Goal: Find specific page/section: Find specific page/section

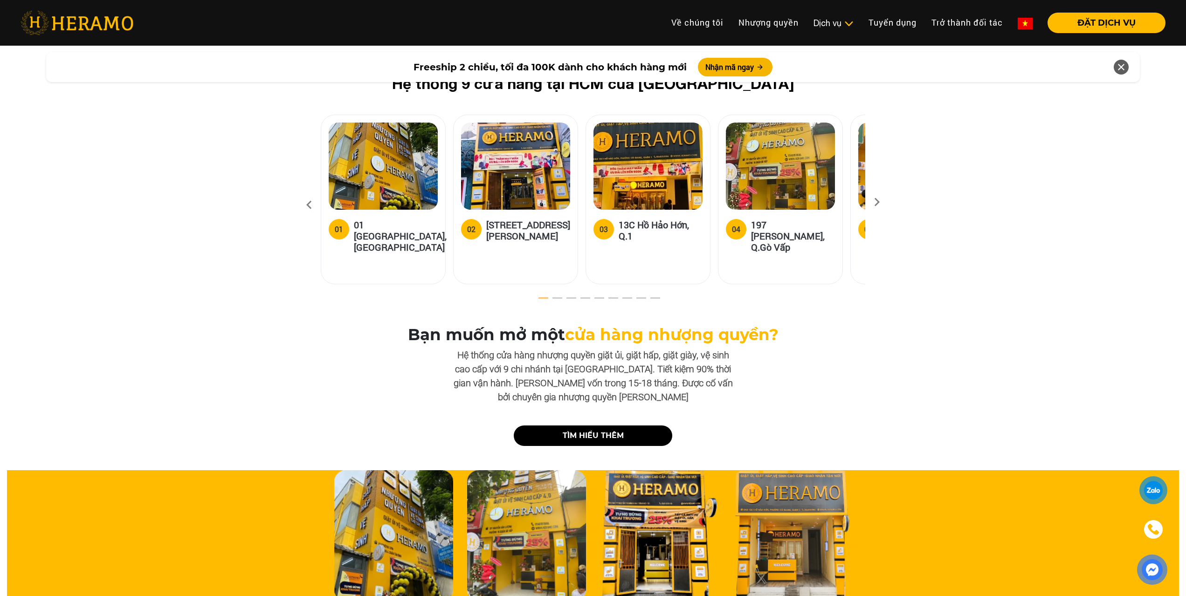
scroll to position [2486, 0]
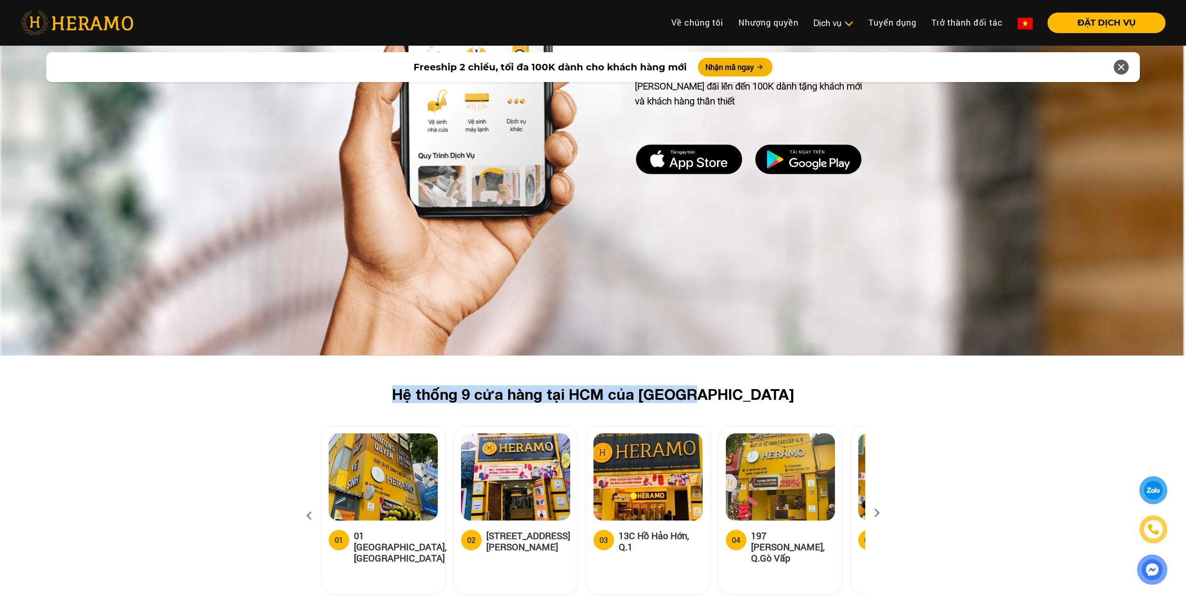
drag, startPoint x: 414, startPoint y: 382, endPoint x: 789, endPoint y: 389, distance: 375.3
click at [789, 389] on h2 "Hệ thống 9 cửa hàng tại HCM của [GEOGRAPHIC_DATA]" at bounding box center [593, 395] width 515 height 18
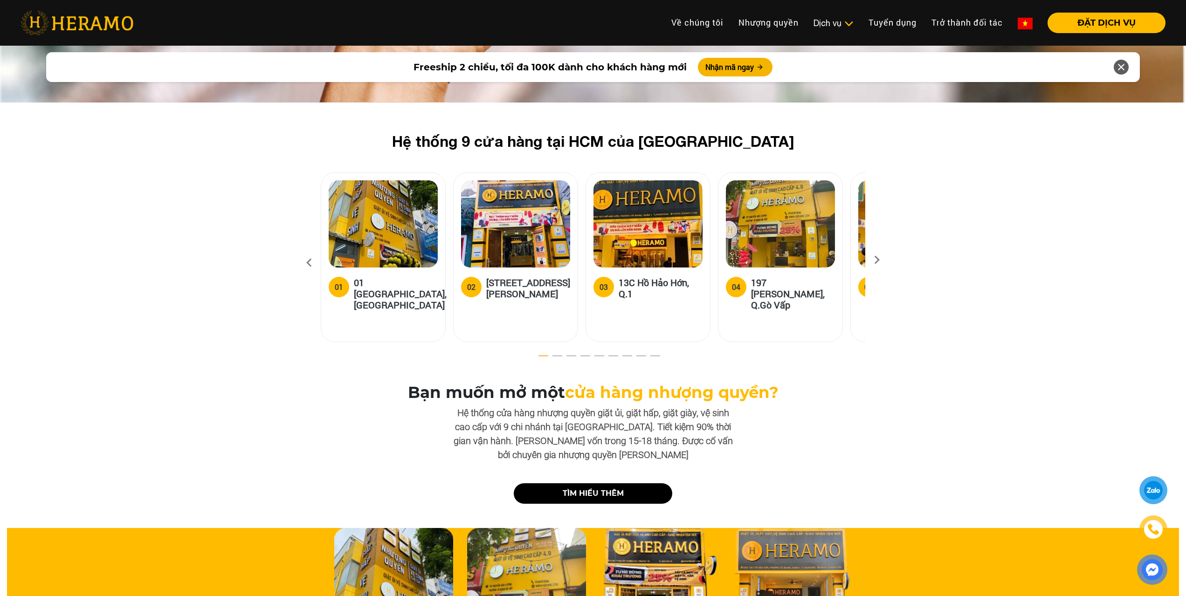
scroll to position [2730, 0]
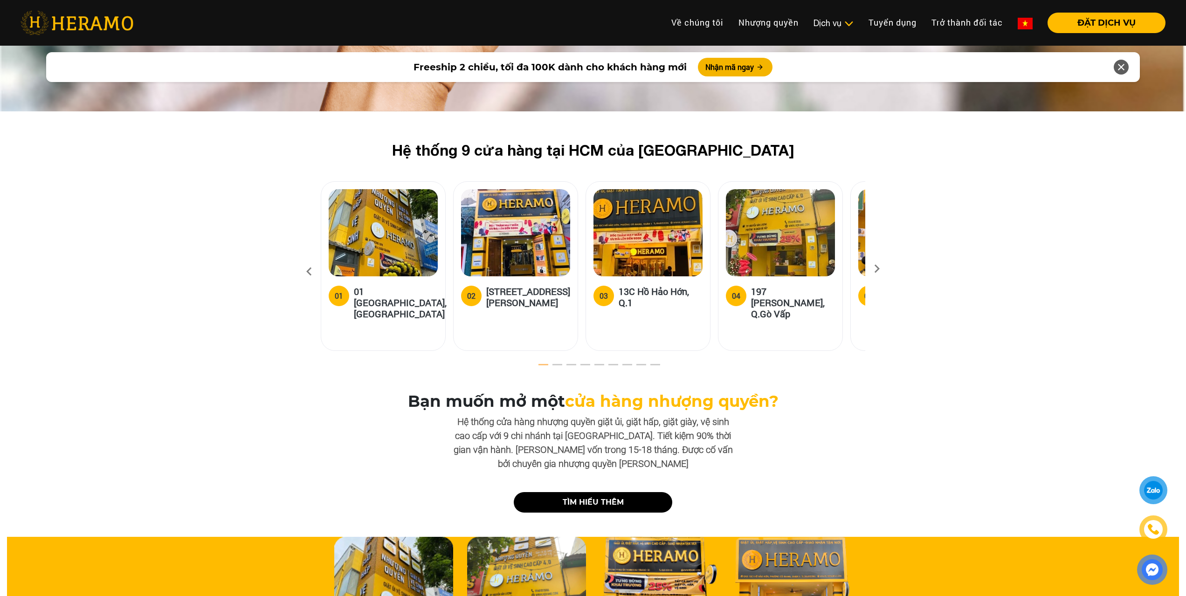
click at [877, 269] on icon at bounding box center [877, 272] width 17 height 6
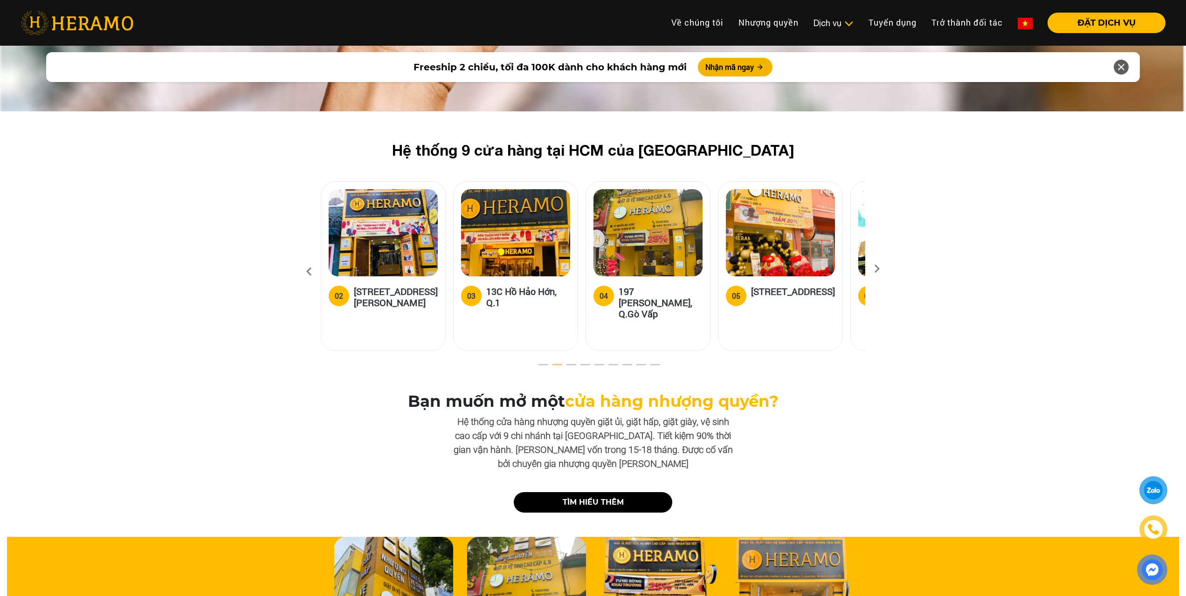
click at [877, 269] on icon at bounding box center [877, 272] width 17 height 6
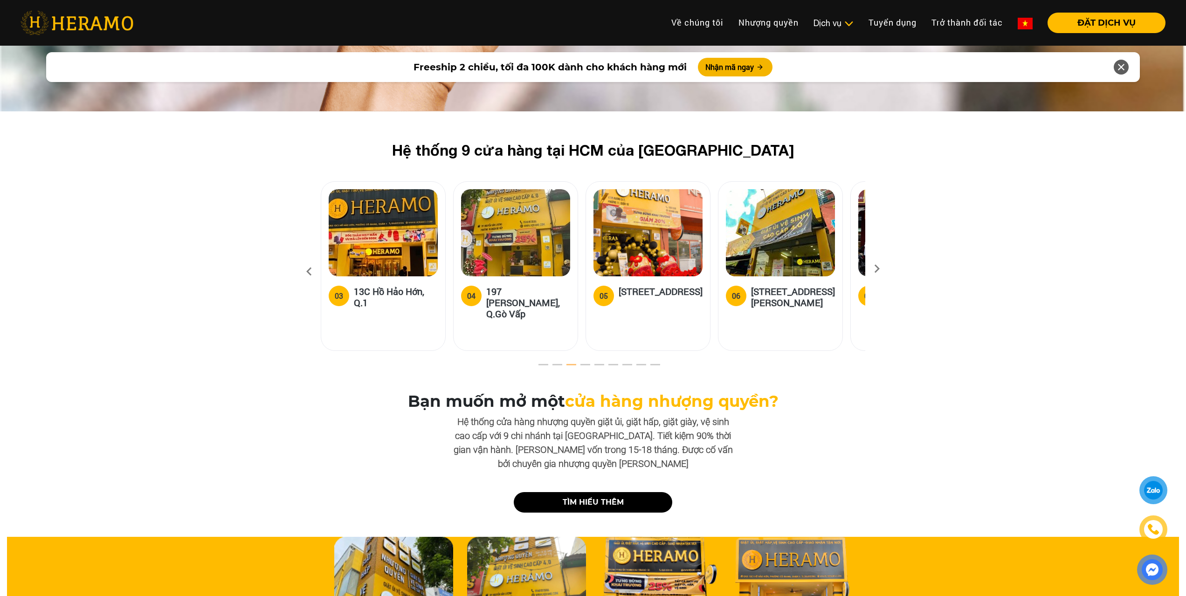
click at [781, 286] on h5 "[STREET_ADDRESS][PERSON_NAME]" at bounding box center [793, 297] width 84 height 22
click at [776, 296] on h5 "[STREET_ADDRESS][PERSON_NAME]" at bounding box center [793, 297] width 84 height 22
click at [773, 295] on h5 "[STREET_ADDRESS][PERSON_NAME]" at bounding box center [793, 297] width 84 height 22
drag, startPoint x: 780, startPoint y: 276, endPoint x: 736, endPoint y: 285, distance: 45.3
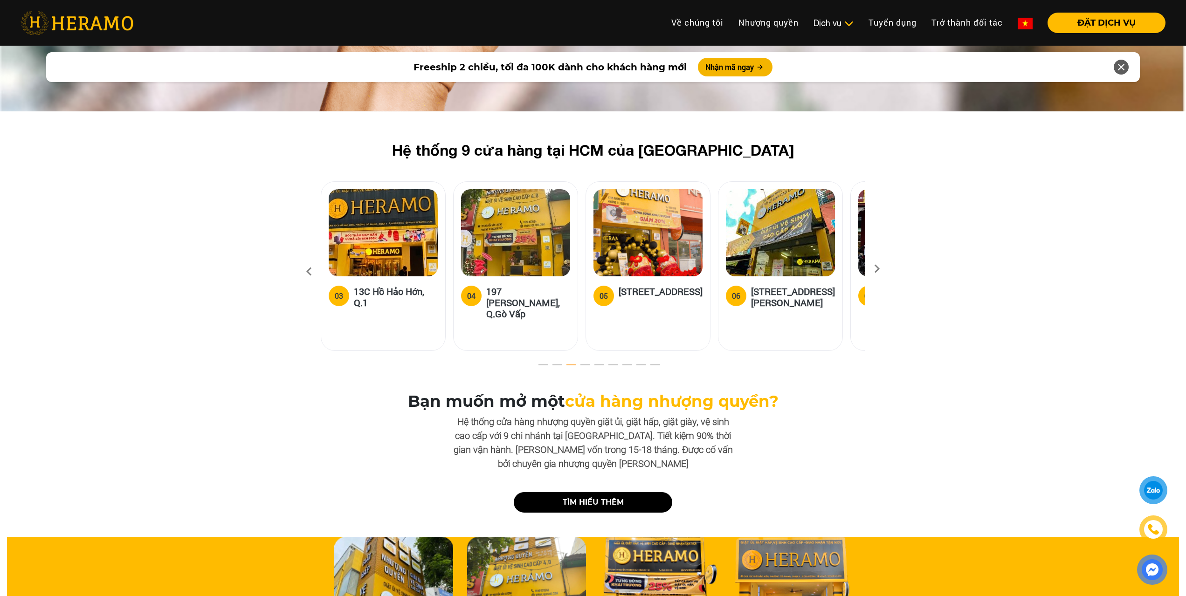
click at [780, 286] on h5 "[STREET_ADDRESS][PERSON_NAME]" at bounding box center [793, 297] width 84 height 22
click at [732, 290] on div "06" at bounding box center [736, 295] width 8 height 11
drag, startPoint x: 753, startPoint y: 285, endPoint x: 811, endPoint y: 308, distance: 62.6
click at [811, 308] on h5 "[STREET_ADDRESS][PERSON_NAME]" at bounding box center [793, 297] width 84 height 22
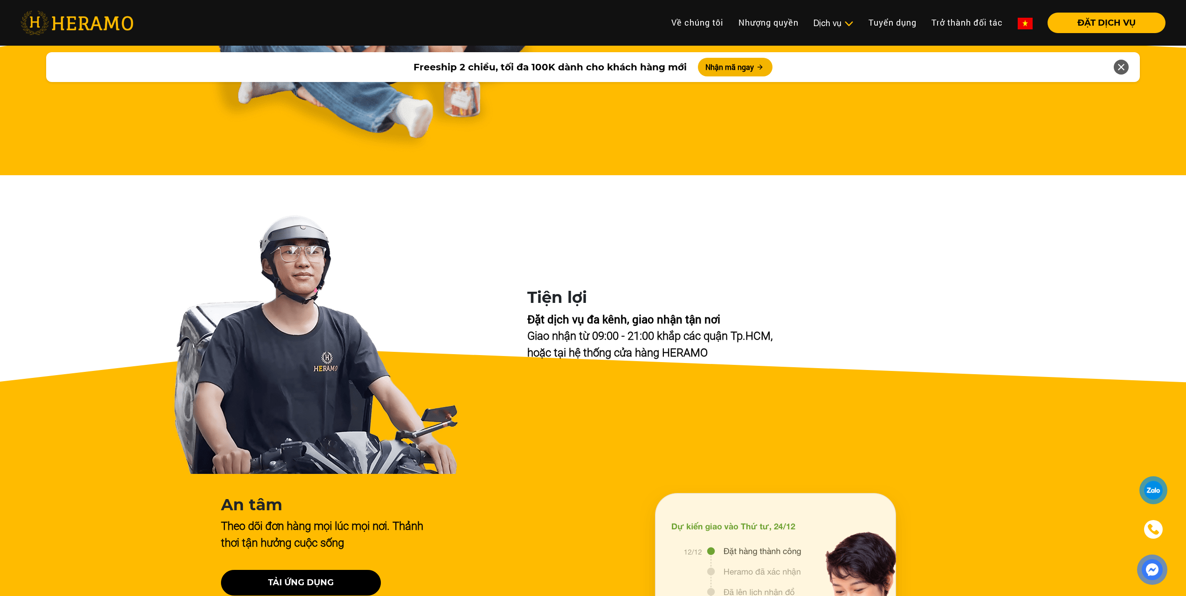
scroll to position [3041, 0]
